Goal: Task Accomplishment & Management: Complete application form

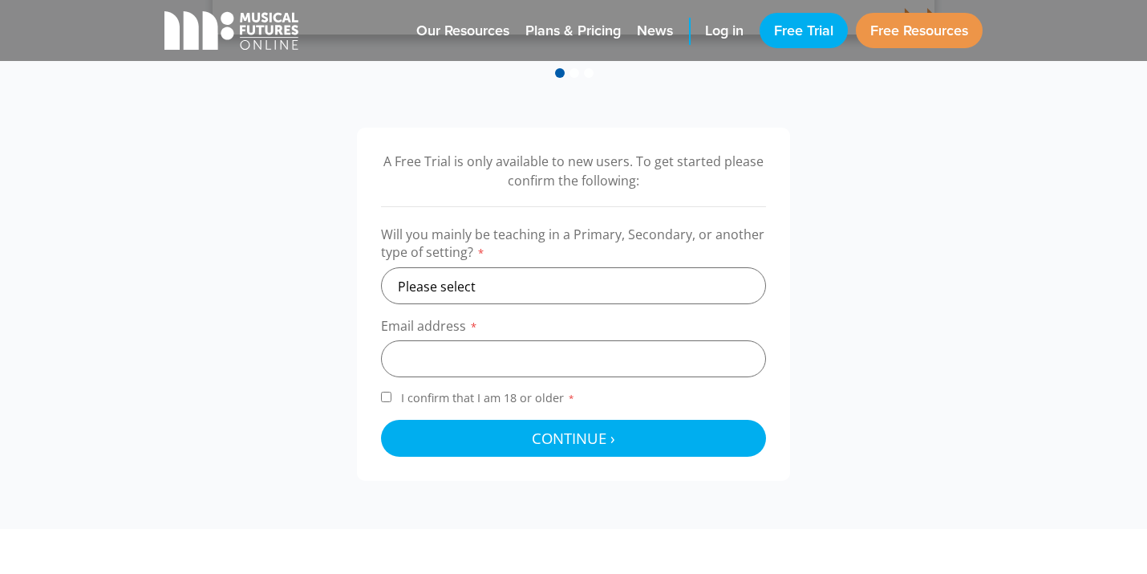
scroll to position [489, 0]
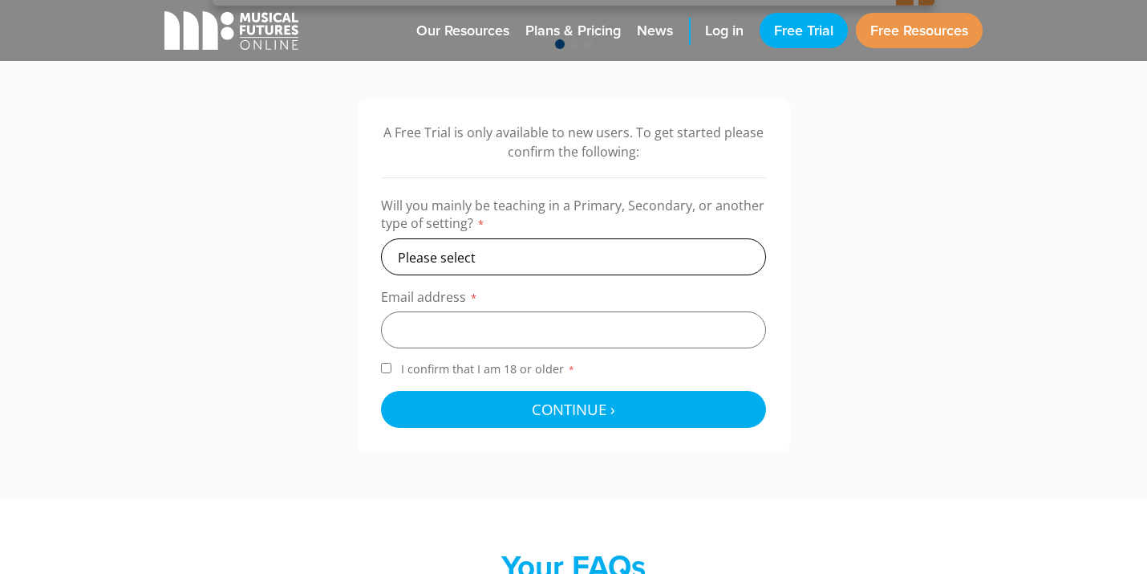
click at [519, 251] on select "Please select Primary Secondary Other" at bounding box center [573, 256] width 385 height 37
select select "secondary"
click at [475, 328] on input "email" at bounding box center [573, 329] width 385 height 37
click at [470, 320] on input "email" at bounding box center [573, 329] width 385 height 37
type input "p"
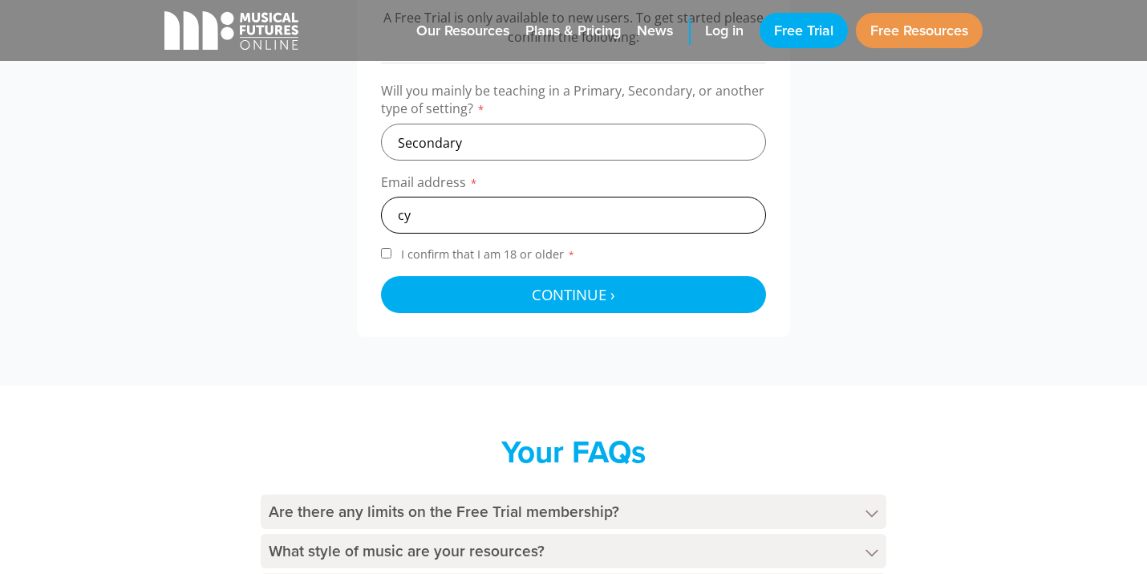
scroll to position [616, 0]
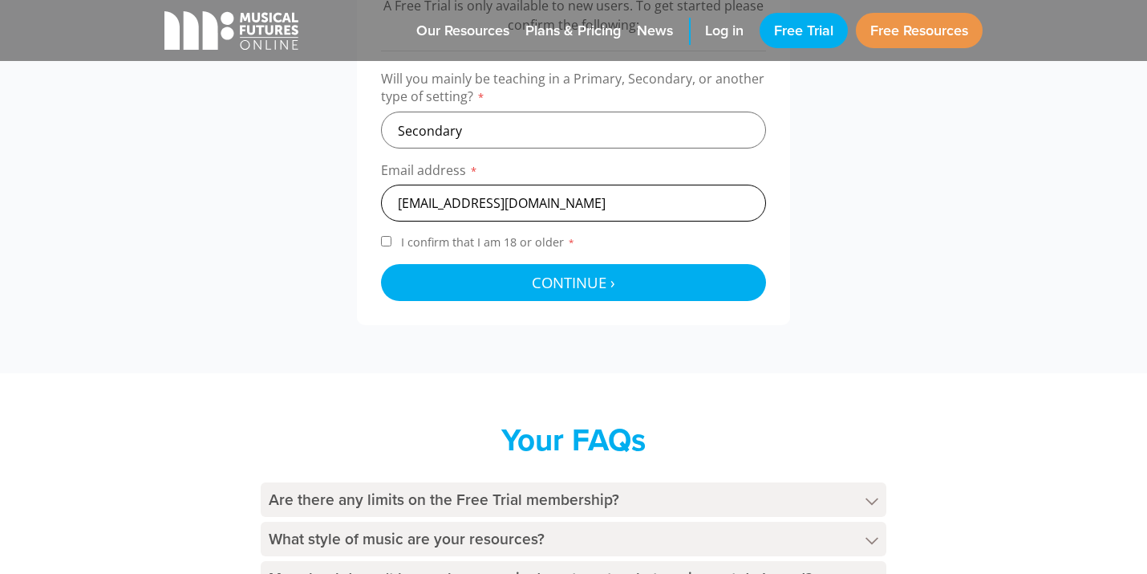
type input "[EMAIL_ADDRESS][DOMAIN_NAME]"
click at [385, 241] on input "I confirm that I am 18 or older *" at bounding box center [386, 241] width 10 height 10
checkbox input "true"
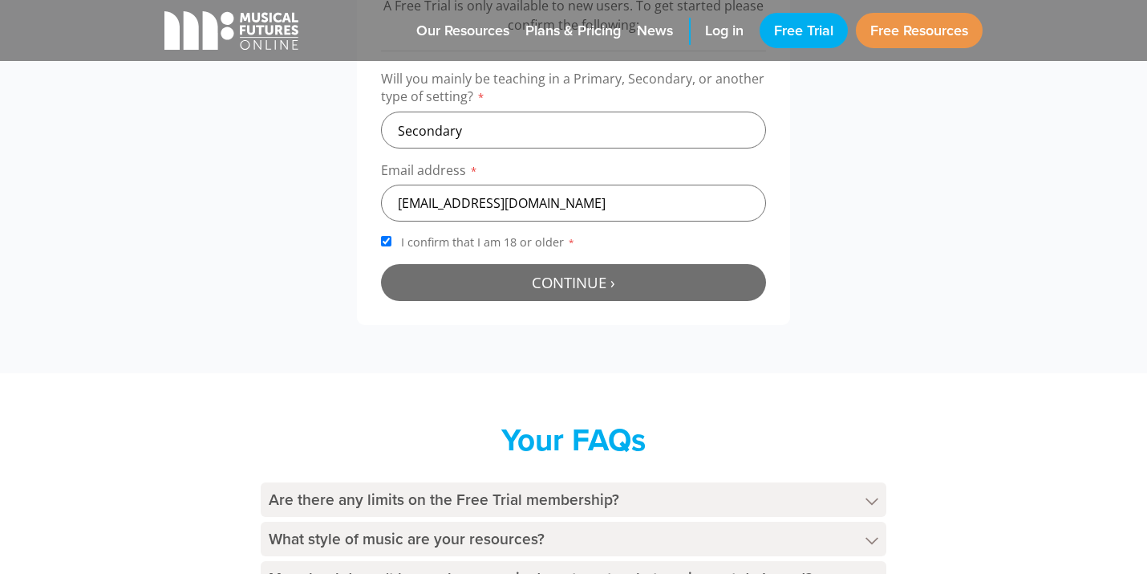
click at [470, 267] on button "Continue › Checking your details..." at bounding box center [573, 282] width 385 height 37
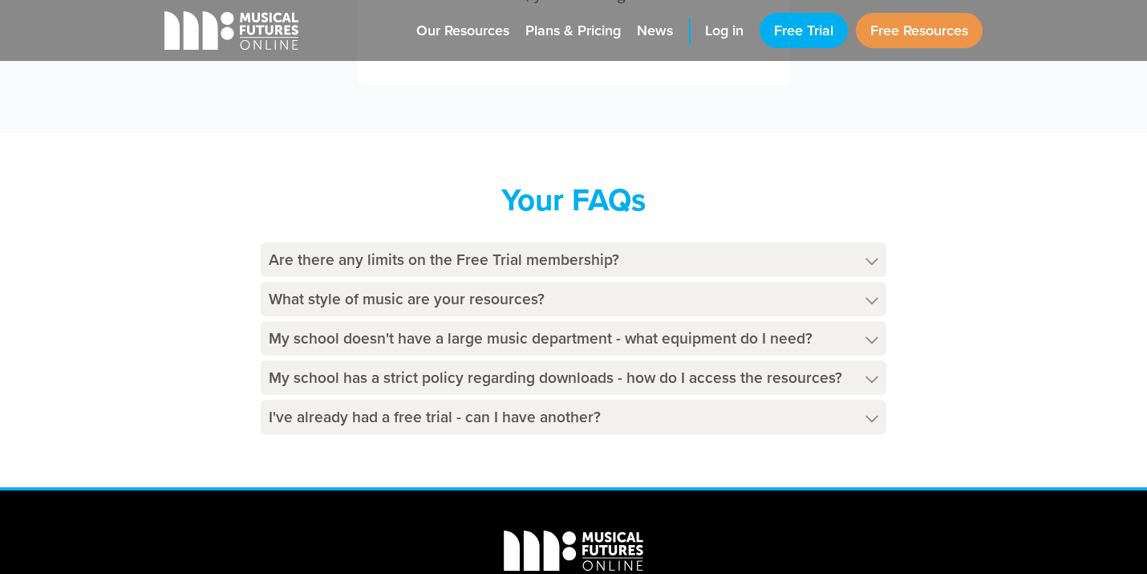
scroll to position [750, 0]
